Goal: Understand process/instructions: Learn how to perform a task or action

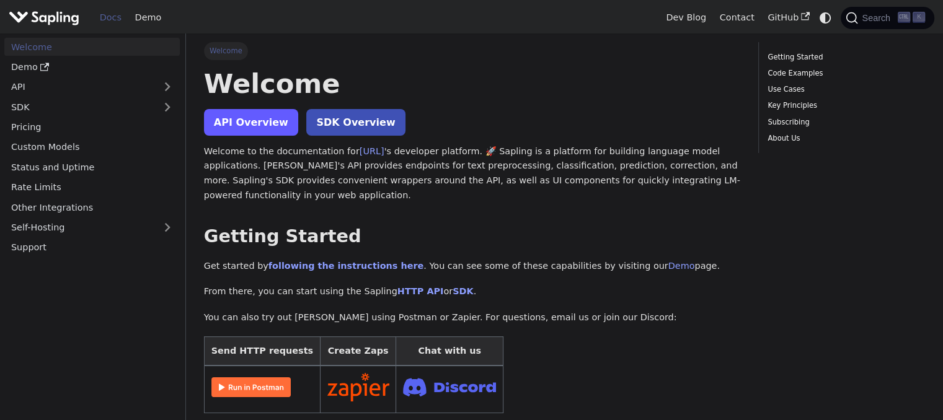
click at [263, 128] on link "API Overview" at bounding box center [251, 122] width 94 height 27
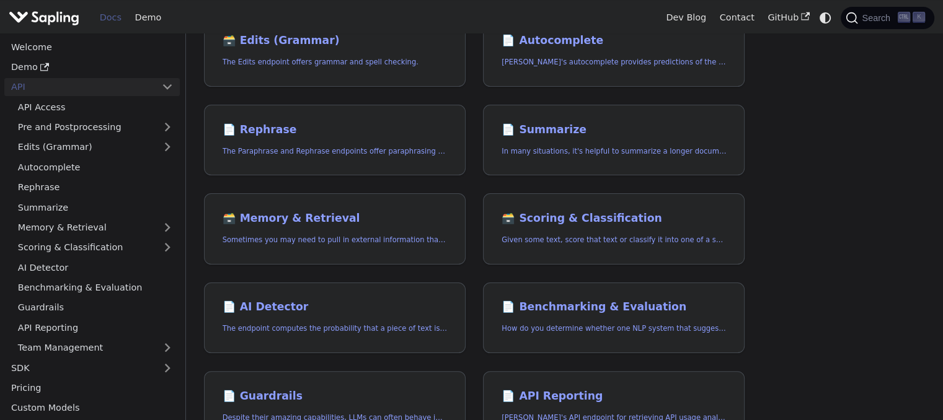
scroll to position [222, 0]
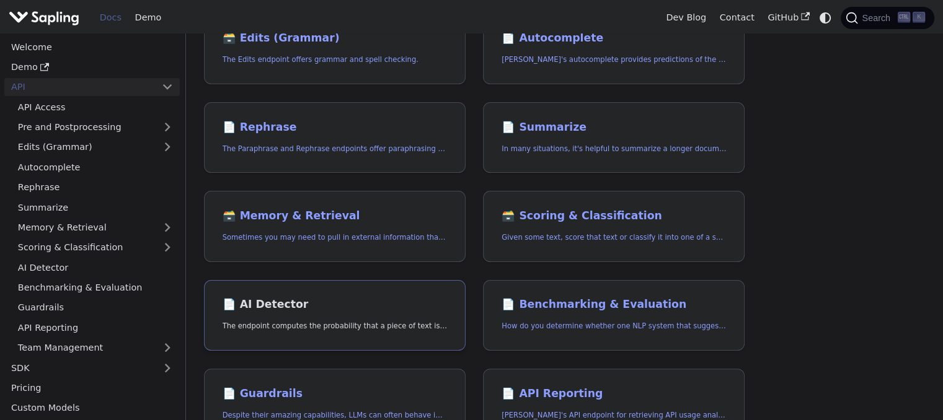
click at [355, 343] on link "📄️ AI Detector The endpoint computes the probability that a piece of text is AI…" at bounding box center [335, 315] width 262 height 71
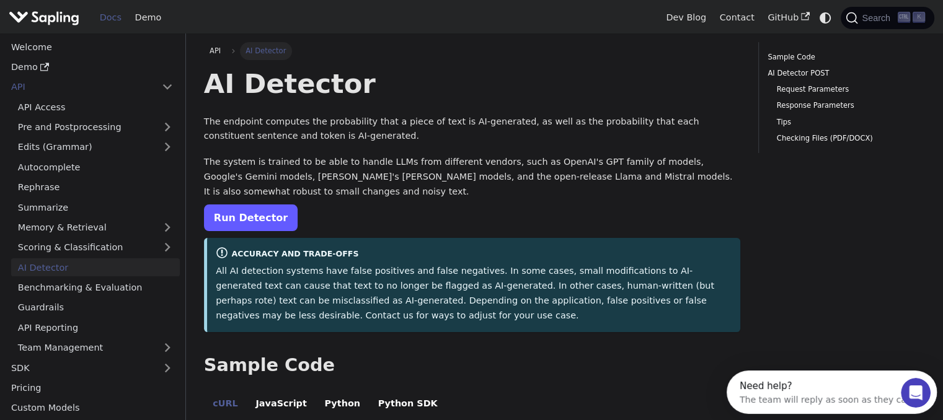
click at [233, 216] on link "Run Detector" at bounding box center [251, 218] width 94 height 27
